Goal: Transaction & Acquisition: Purchase product/service

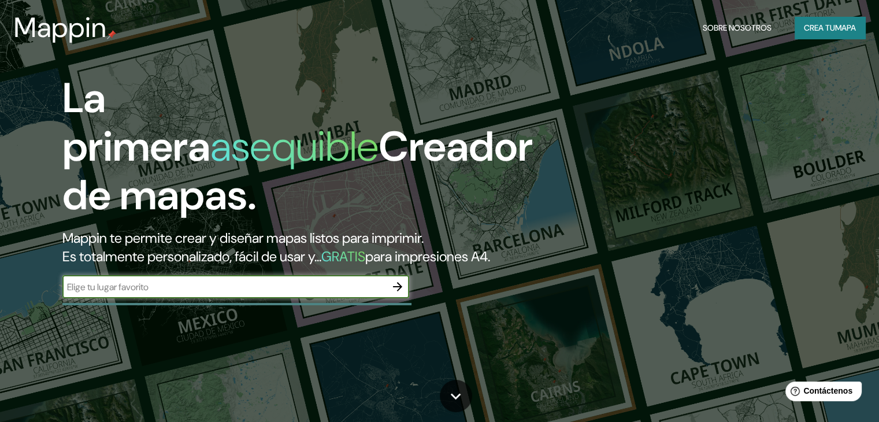
click at [241, 298] on div "​" at bounding box center [235, 286] width 347 height 23
type input "[GEOGRAPHIC_DATA]"
click at [398, 293] on icon "button" at bounding box center [397, 287] width 14 height 14
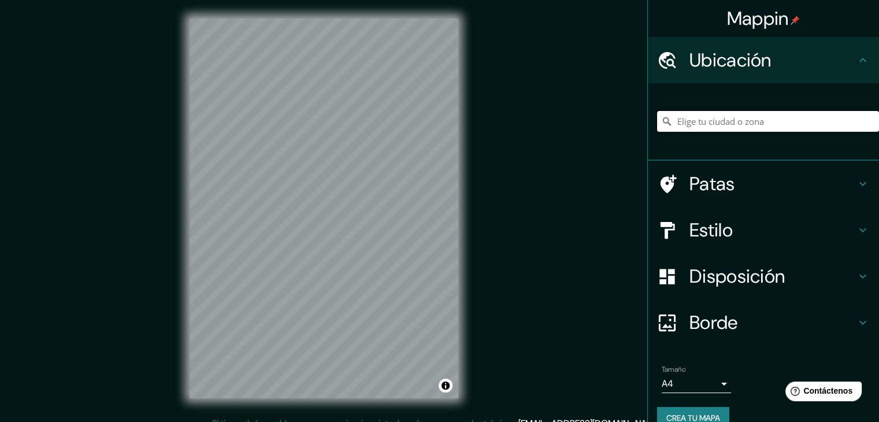
click at [754, 124] on input "Elige tu ciudad o zona" at bounding box center [768, 121] width 222 height 21
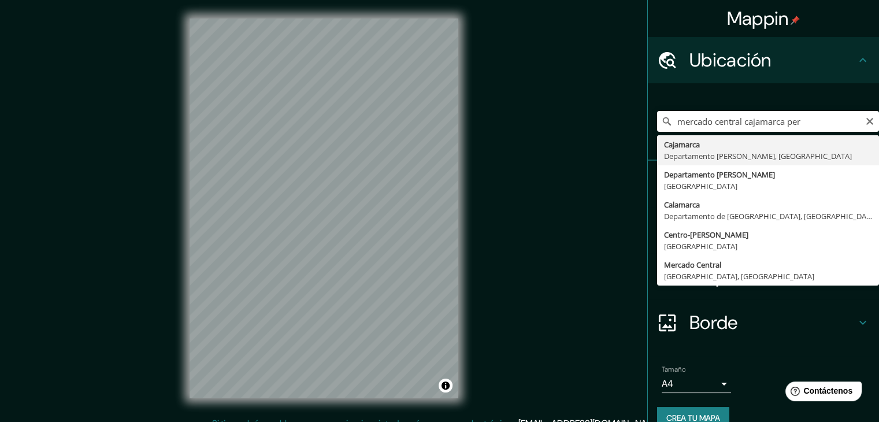
type input "Cajamarca, Departamento de Cajamarca, Perú"
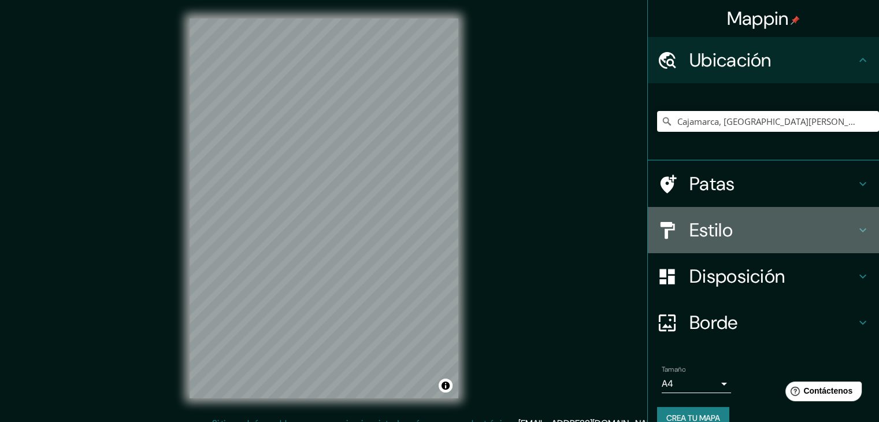
click at [855, 232] on icon at bounding box center [862, 230] width 14 height 14
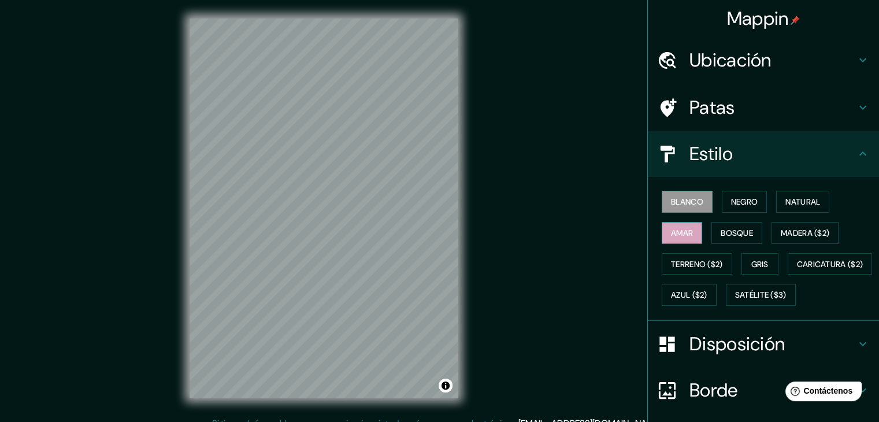
click at [676, 236] on font "Amar" at bounding box center [682, 233] width 22 height 10
click at [855, 106] on icon at bounding box center [862, 108] width 14 height 14
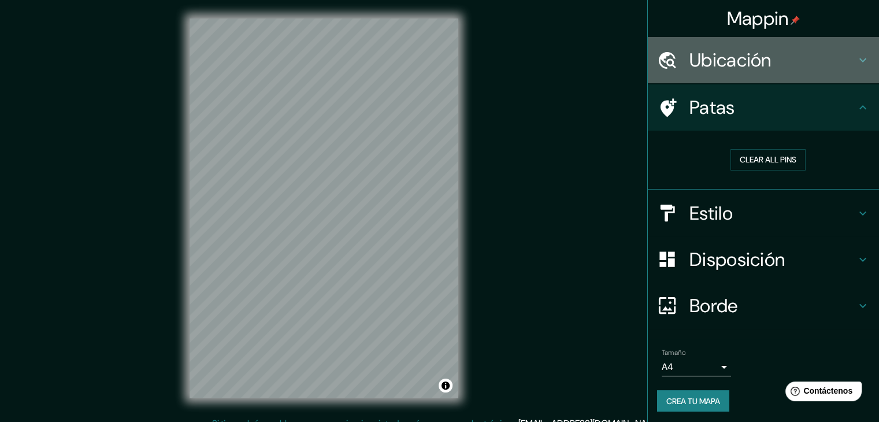
click at [855, 62] on icon at bounding box center [862, 60] width 14 height 14
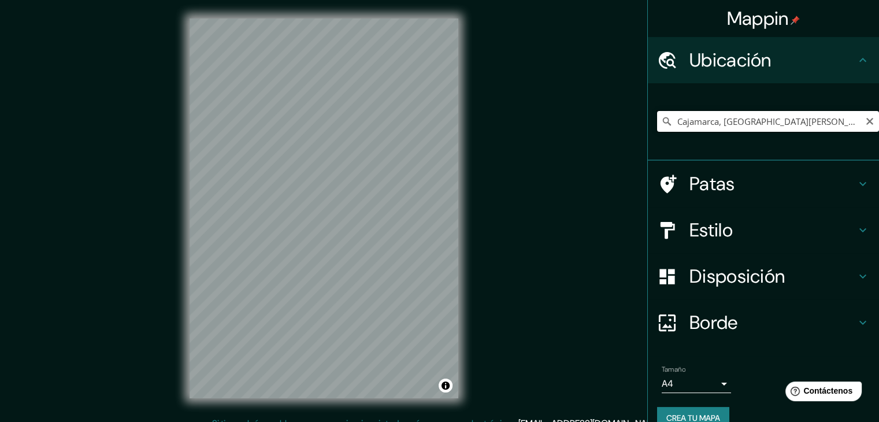
click at [782, 125] on input "Cajamarca, Departamento de Cajamarca, Perú" at bounding box center [768, 121] width 222 height 21
click at [864, 127] on input "Cajamarca, Departamento de Cajamarca, Perú" at bounding box center [768, 121] width 222 height 21
click at [865, 121] on icon "Claro" at bounding box center [869, 121] width 9 height 9
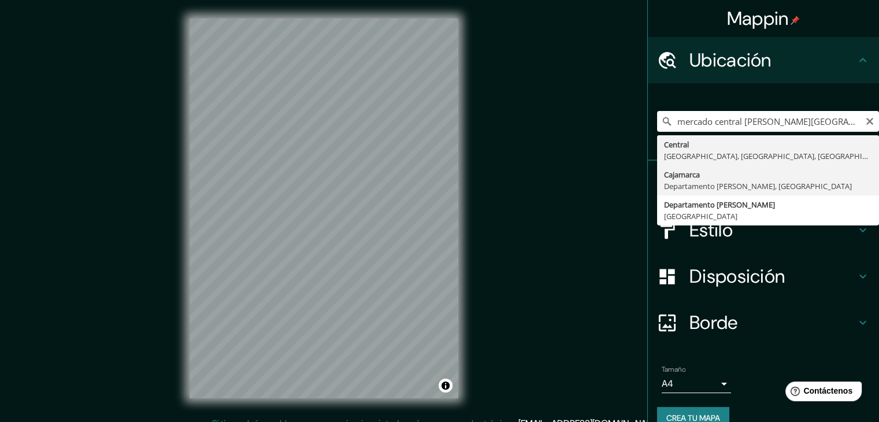
type input "Cajamarca, Departamento de Cajamarca, Perú"
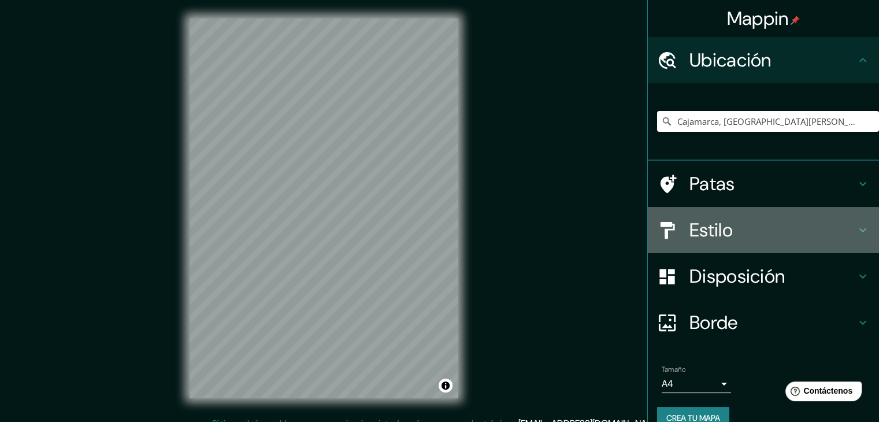
click at [734, 240] on h4 "Estilo" at bounding box center [772, 229] width 166 height 23
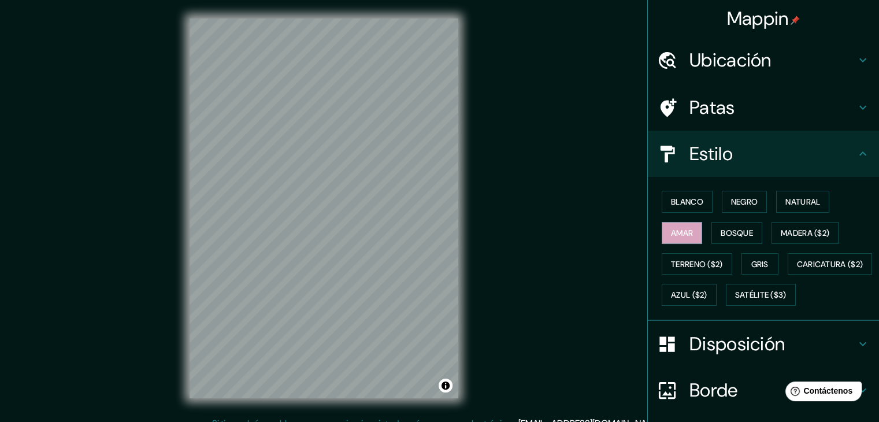
click at [750, 356] on font "Disposición" at bounding box center [736, 344] width 95 height 24
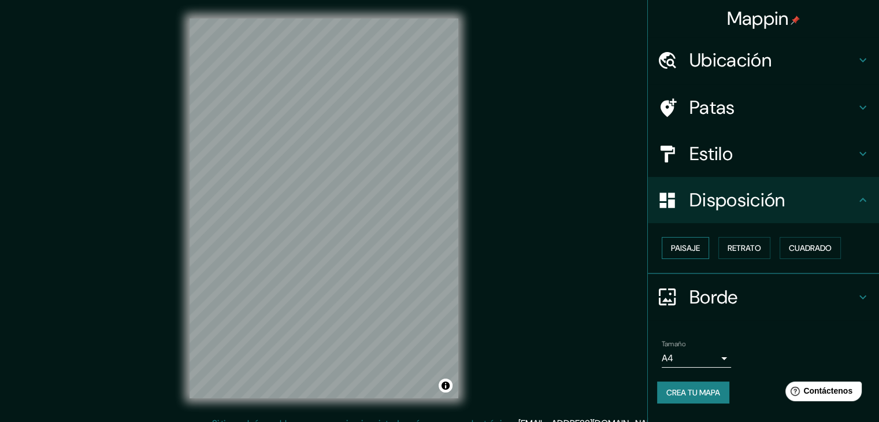
click at [694, 245] on font "Paisaje" at bounding box center [685, 248] width 29 height 10
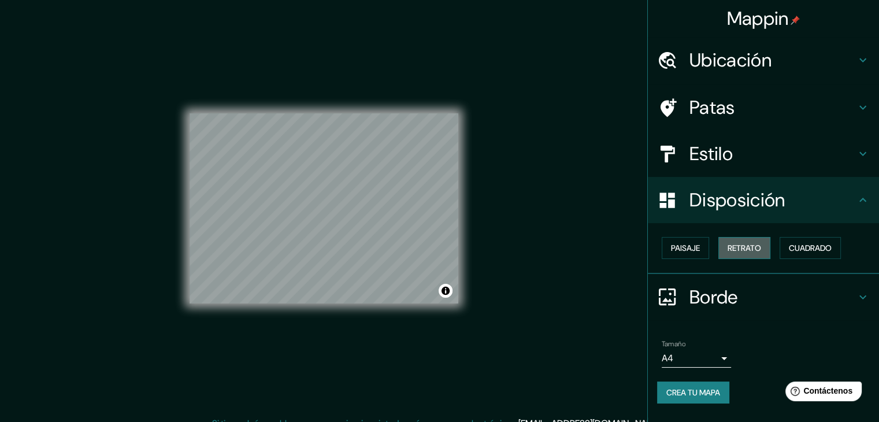
click at [750, 247] on font "Retrato" at bounding box center [744, 248] width 34 height 10
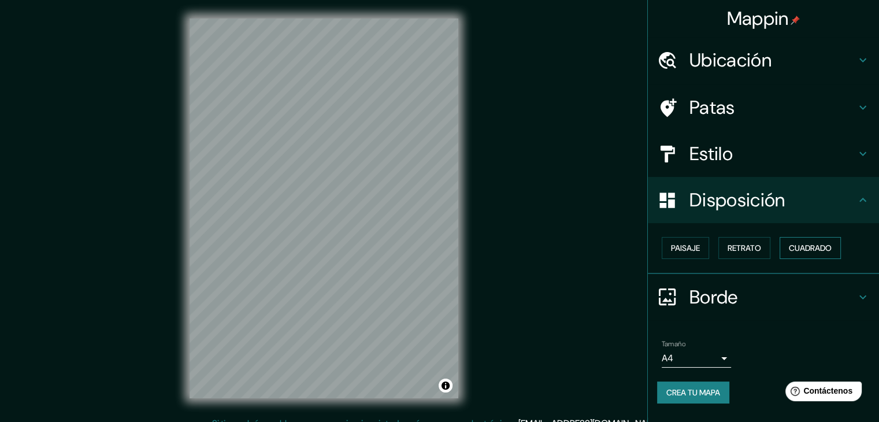
click at [799, 244] on font "Cuadrado" at bounding box center [809, 248] width 43 height 10
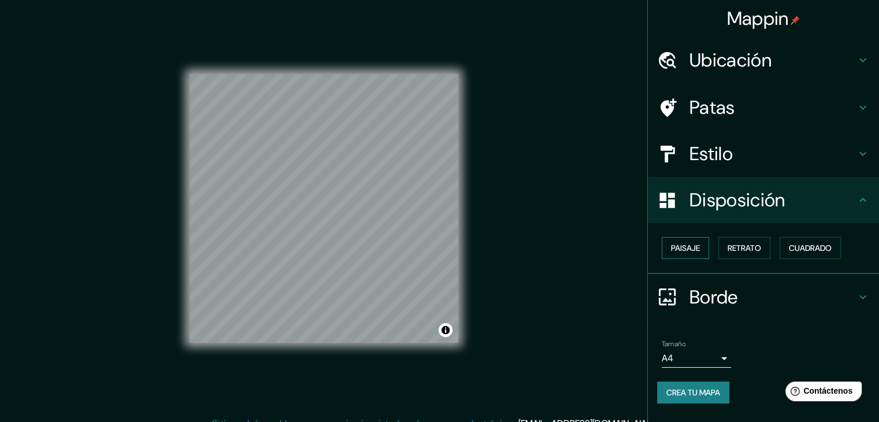
click at [706, 243] on button "Paisaje" at bounding box center [684, 248] width 47 height 22
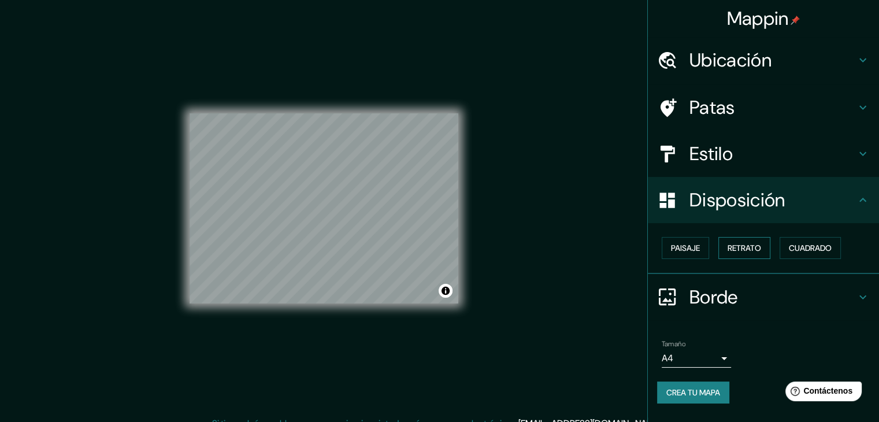
click at [734, 245] on font "Retrato" at bounding box center [744, 248] width 34 height 10
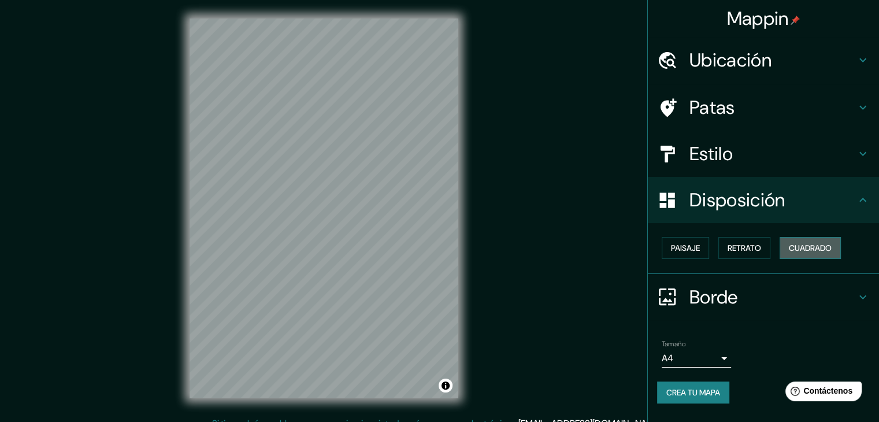
click at [799, 248] on font "Cuadrado" at bounding box center [809, 248] width 43 height 10
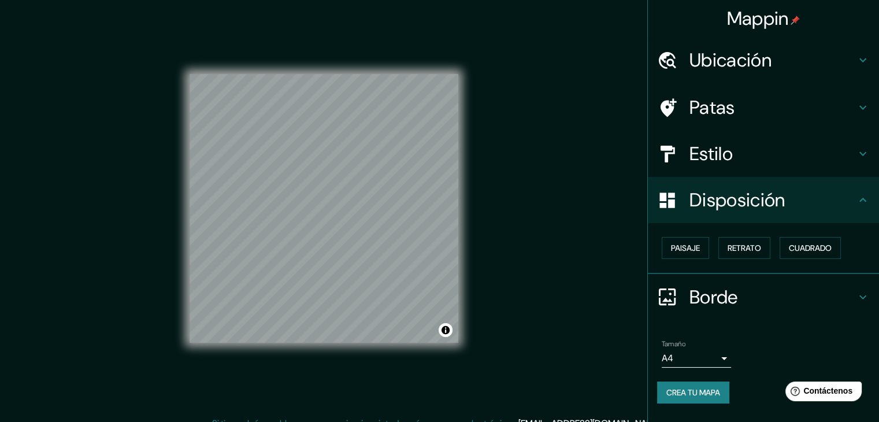
click at [736, 294] on font "Borde" at bounding box center [713, 297] width 49 height 24
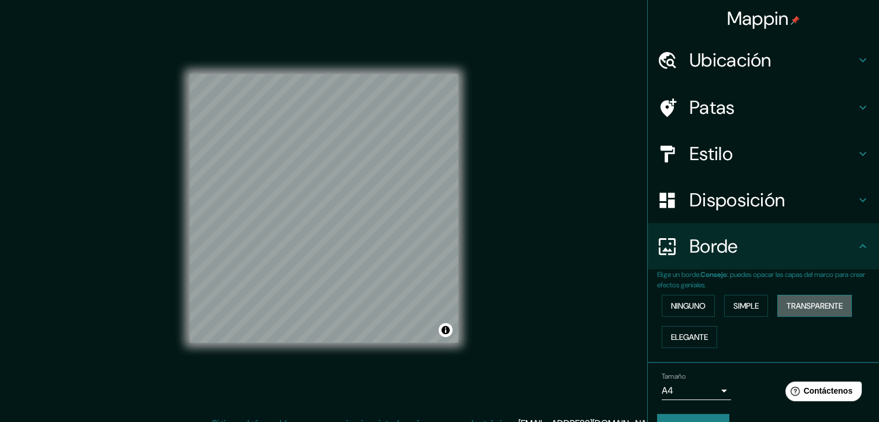
click at [837, 304] on font "Transparente" at bounding box center [814, 305] width 56 height 10
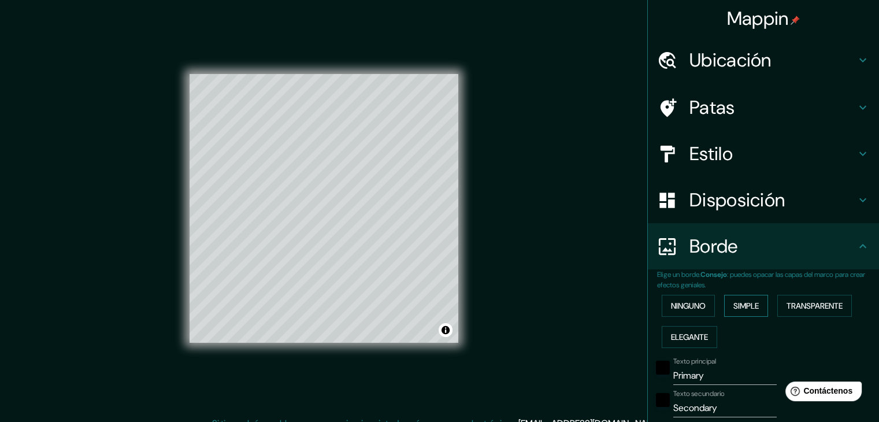
click at [743, 303] on font "Simple" at bounding box center [745, 305] width 25 height 10
click at [691, 303] on font "Ninguno" at bounding box center [688, 305] width 35 height 10
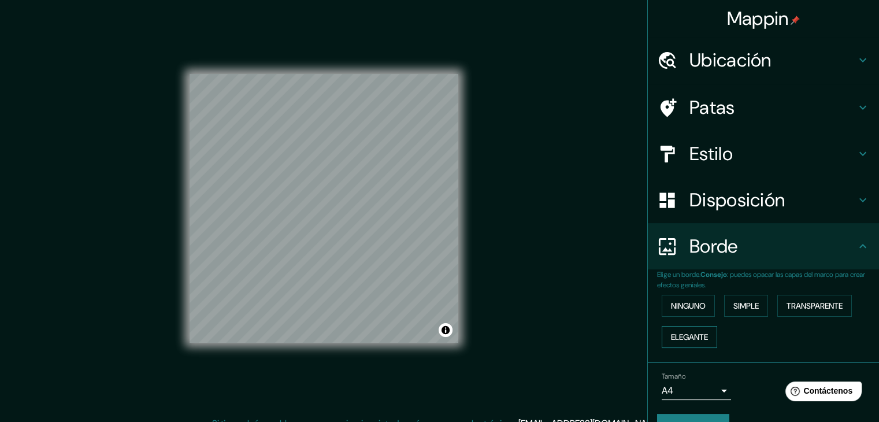
click at [671, 335] on font "Elegante" at bounding box center [689, 337] width 37 height 10
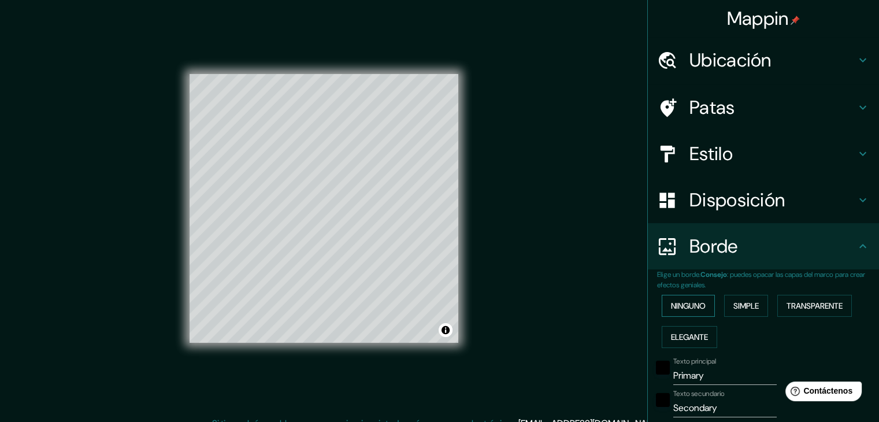
click at [668, 313] on button "Ninguno" at bounding box center [687, 306] width 53 height 22
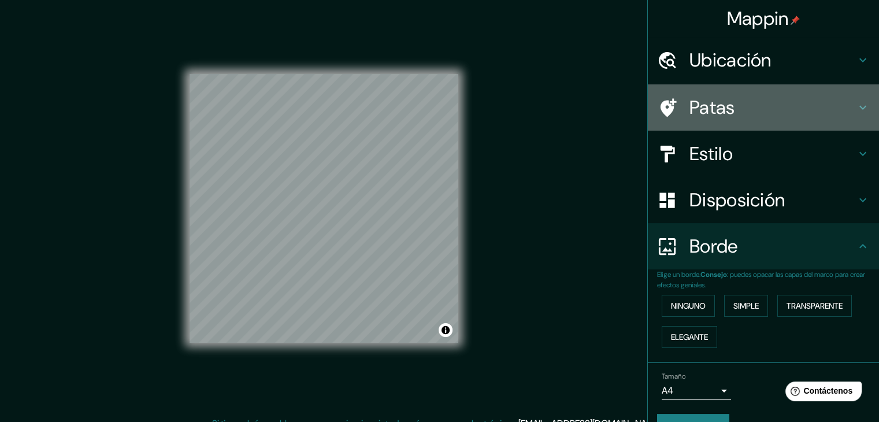
click at [778, 103] on h4 "Patas" at bounding box center [772, 107] width 166 height 23
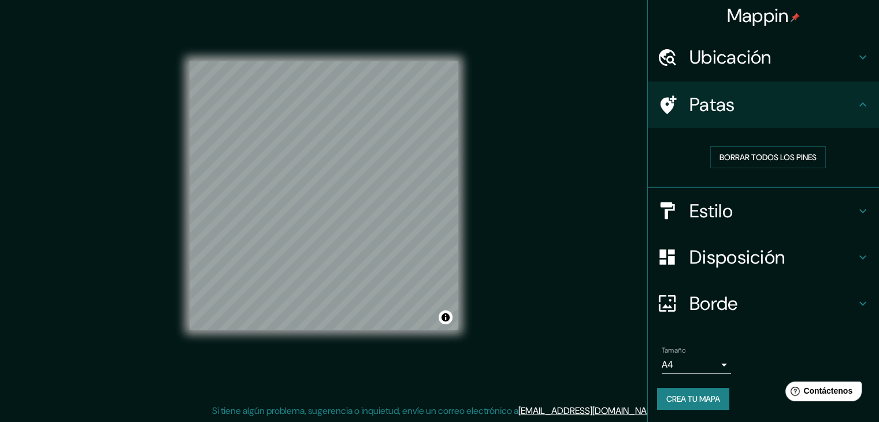
scroll to position [13, 0]
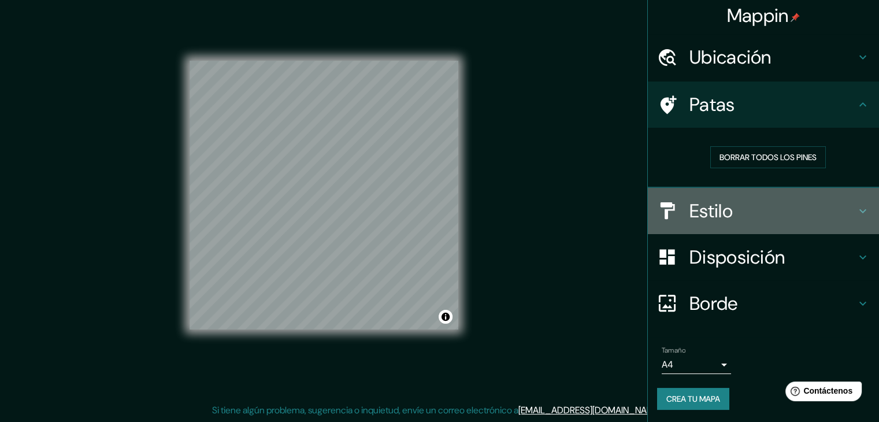
click at [706, 209] on font "Estilo" at bounding box center [710, 211] width 43 height 24
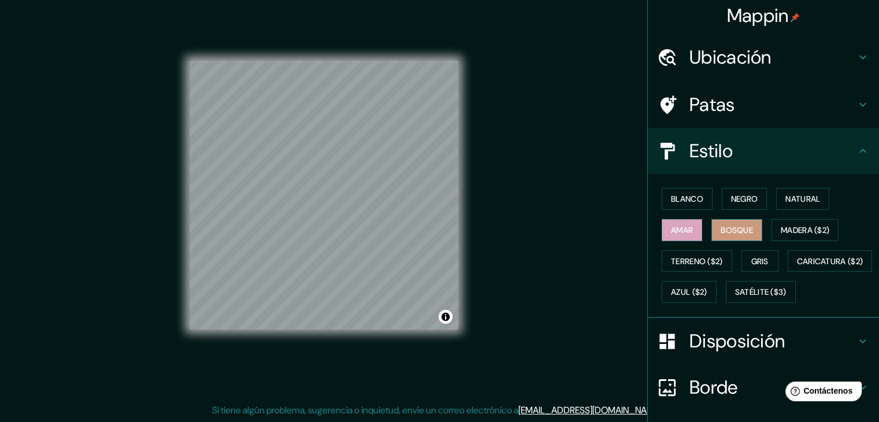
click at [720, 225] on font "Bosque" at bounding box center [736, 230] width 32 height 10
click at [776, 188] on button "Natural" at bounding box center [802, 199] width 53 height 22
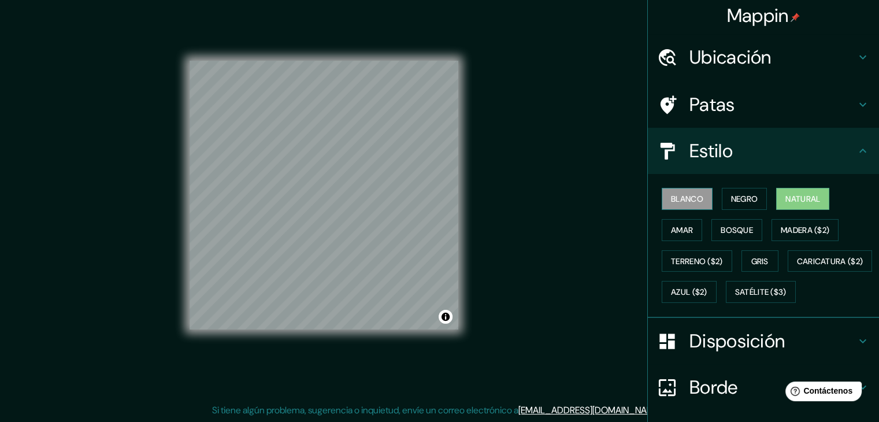
click at [686, 206] on button "Blanco" at bounding box center [686, 199] width 51 height 22
click at [731, 199] on font "Negro" at bounding box center [744, 199] width 27 height 10
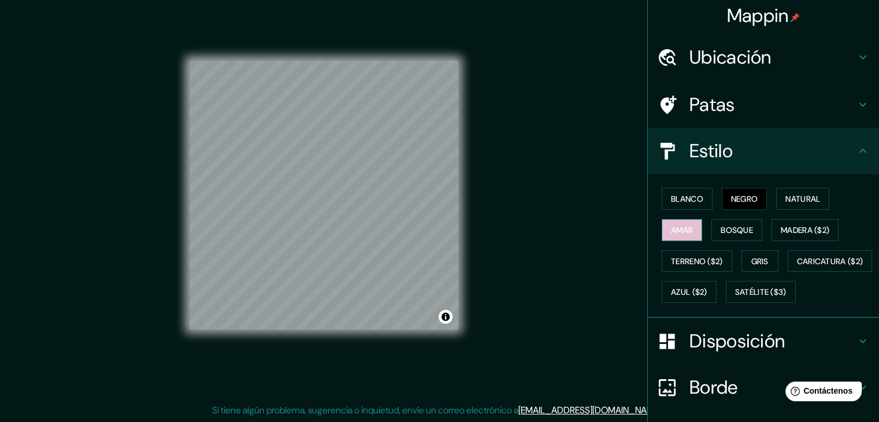
click at [682, 232] on font "Amar" at bounding box center [682, 230] width 22 height 10
click at [720, 232] on font "Bosque" at bounding box center [736, 230] width 32 height 10
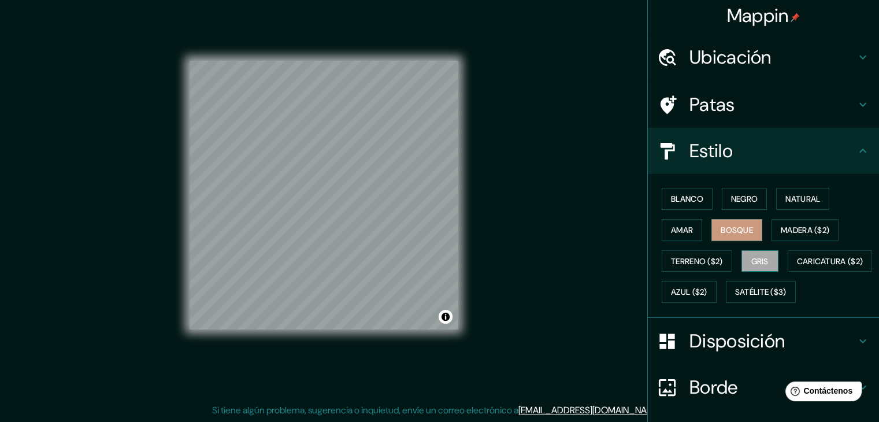
click at [756, 259] on font "Gris" at bounding box center [759, 261] width 17 height 10
click at [714, 267] on button "Terreno ($2)" at bounding box center [696, 261] width 70 height 22
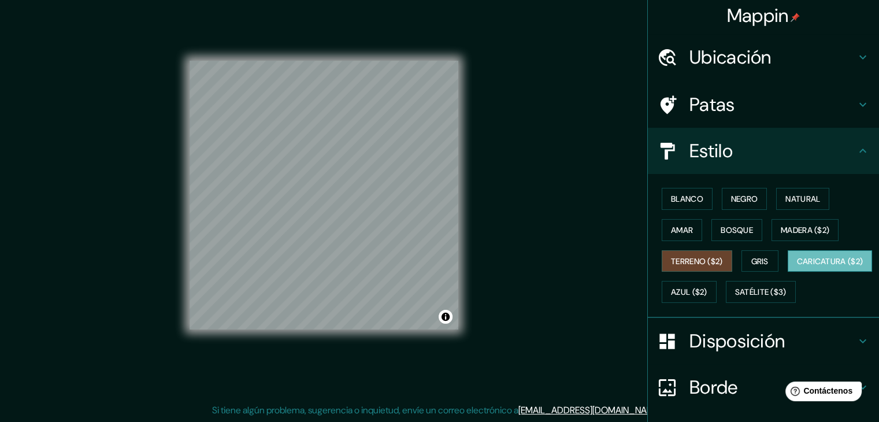
click at [797, 266] on font "Caricatura ($2)" at bounding box center [830, 261] width 66 height 10
click at [183, 234] on div "© Mapbox © OpenStreetMap Improve this map" at bounding box center [324, 195] width 306 height 416
click at [797, 269] on font "Caricatura ($2)" at bounding box center [830, 261] width 66 height 15
click at [735, 297] on font "Satélite ($3)" at bounding box center [760, 292] width 51 height 10
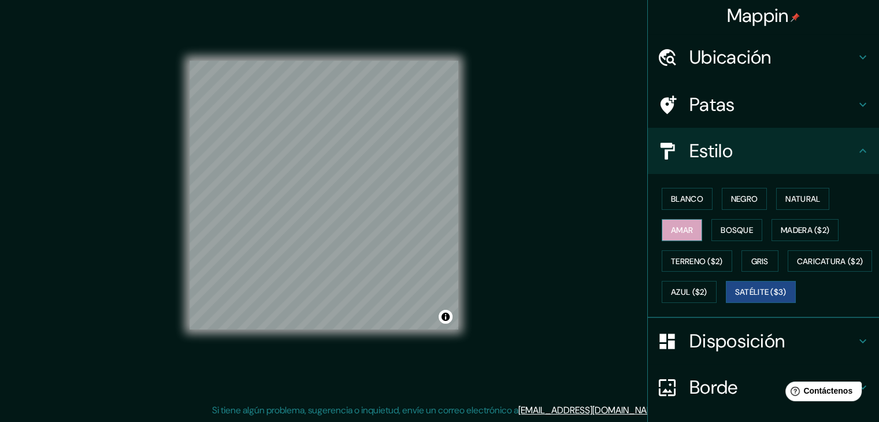
click at [686, 230] on button "Amar" at bounding box center [681, 230] width 40 height 22
